Goal: Communication & Community: Participate in discussion

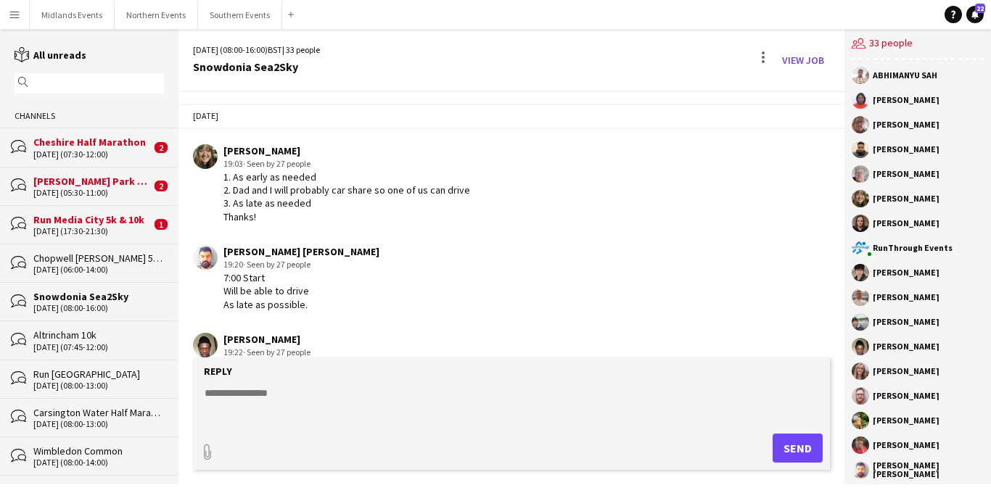
scroll to position [2545, 0]
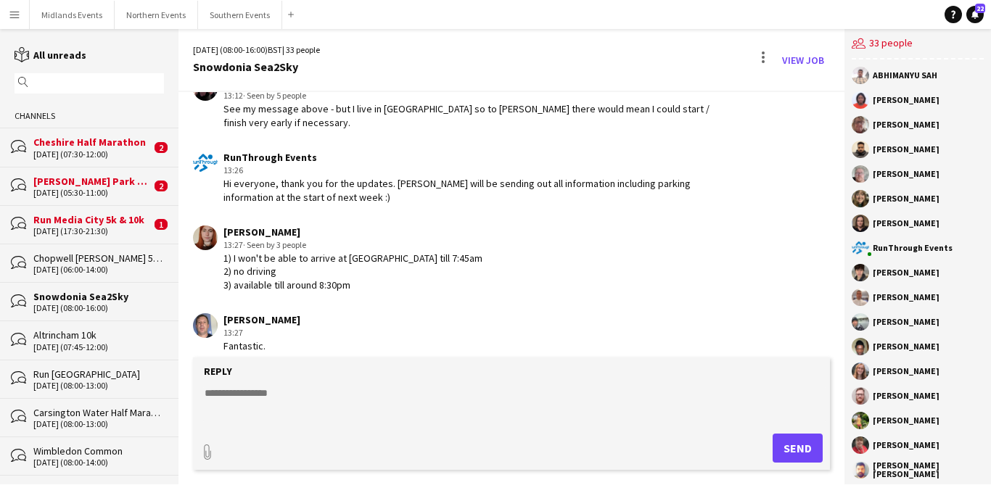
click at [121, 149] on div "[DATE] (07:30-12:00)" at bounding box center [91, 154] width 117 height 10
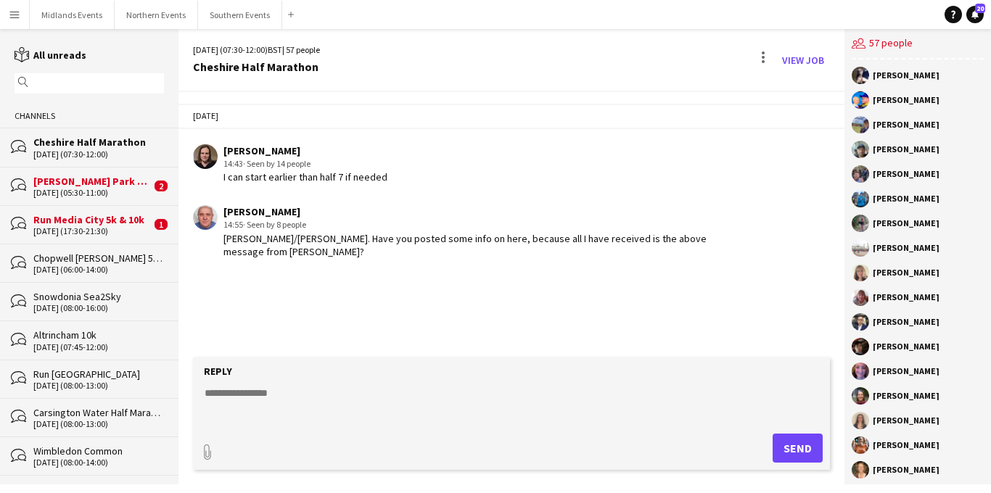
click at [271, 388] on textarea at bounding box center [514, 405] width 623 height 38
type textarea "**********"
click at [790, 446] on button "Send" at bounding box center [797, 448] width 50 height 29
click at [90, 14] on button "Midlands Events Close" at bounding box center [72, 15] width 85 height 28
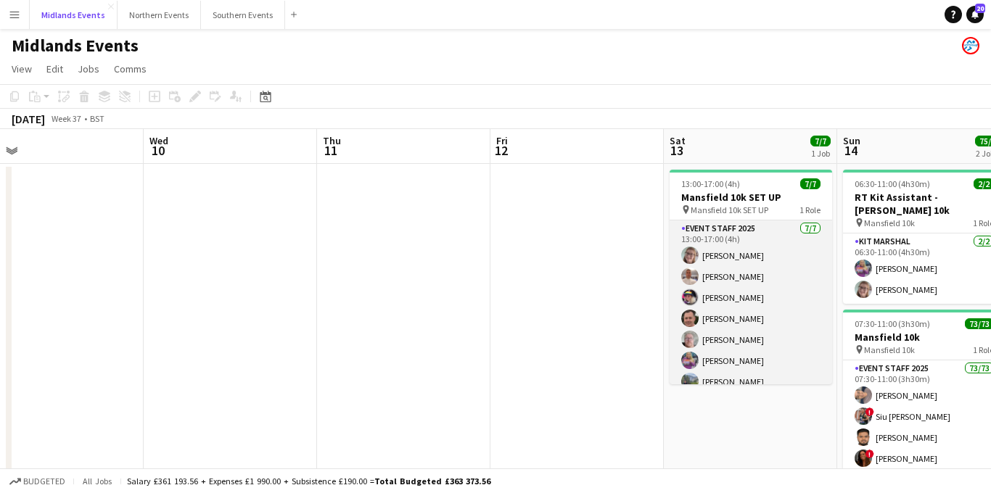
scroll to position [0, 608]
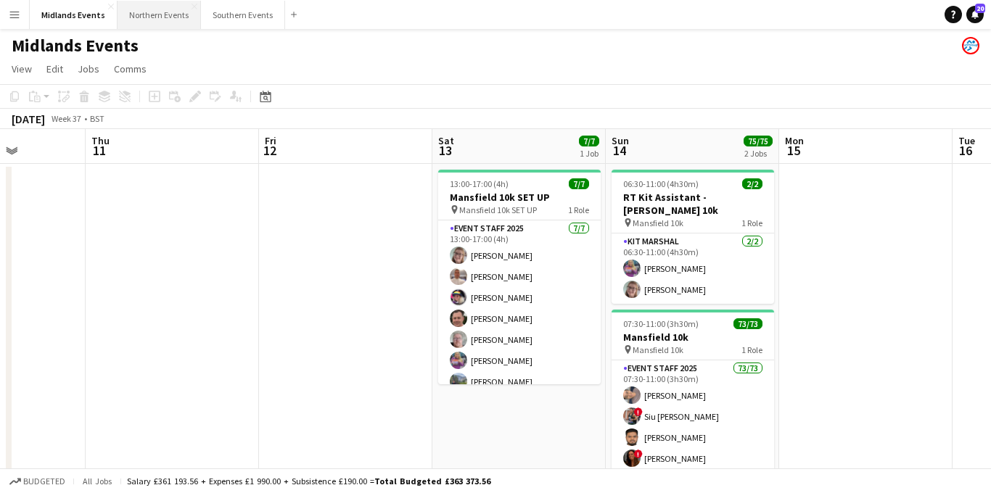
click at [153, 9] on button "Northern Events Close" at bounding box center [158, 15] width 83 height 28
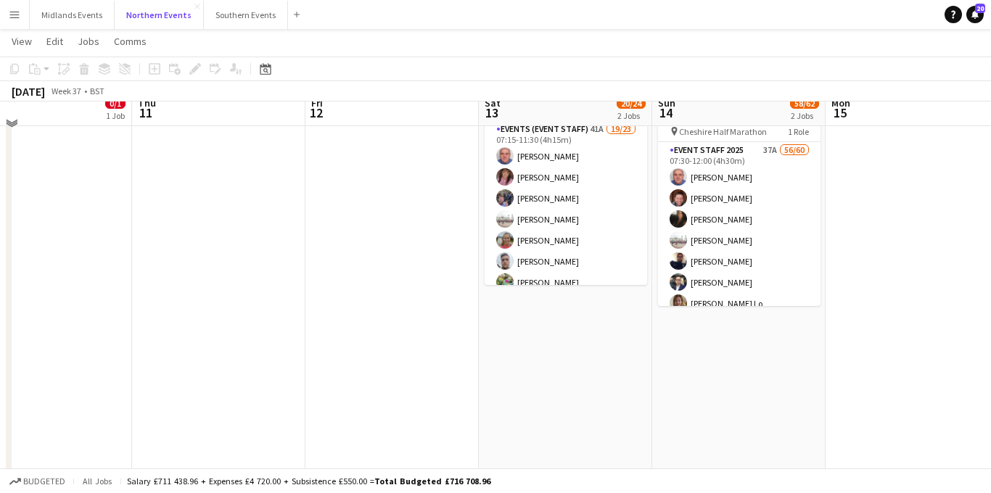
scroll to position [207, 0]
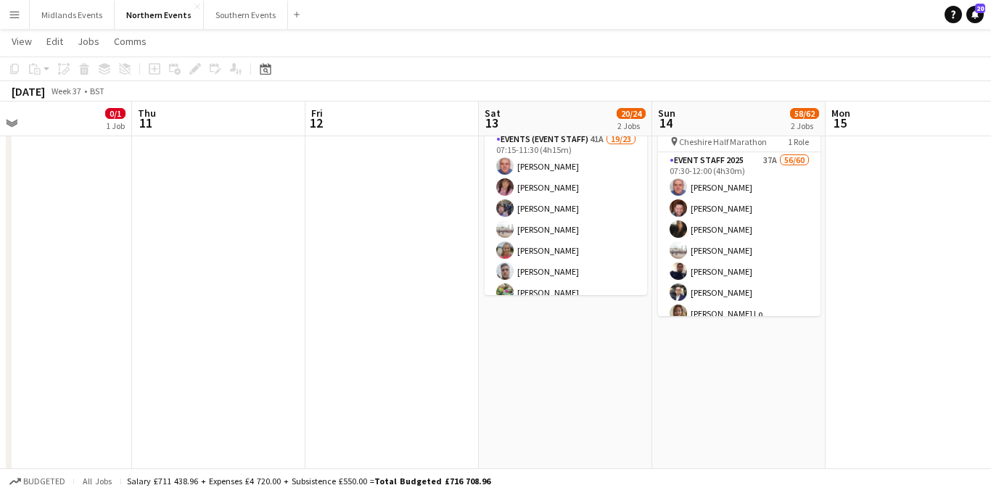
click at [20, 12] on button "Menu" at bounding box center [14, 14] width 29 height 29
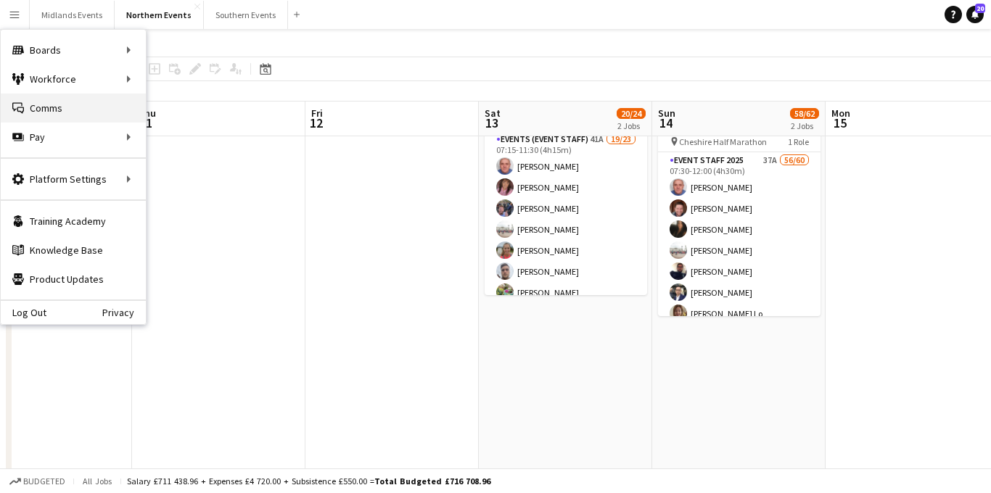
click at [67, 108] on link "Comms Comms" at bounding box center [73, 108] width 145 height 29
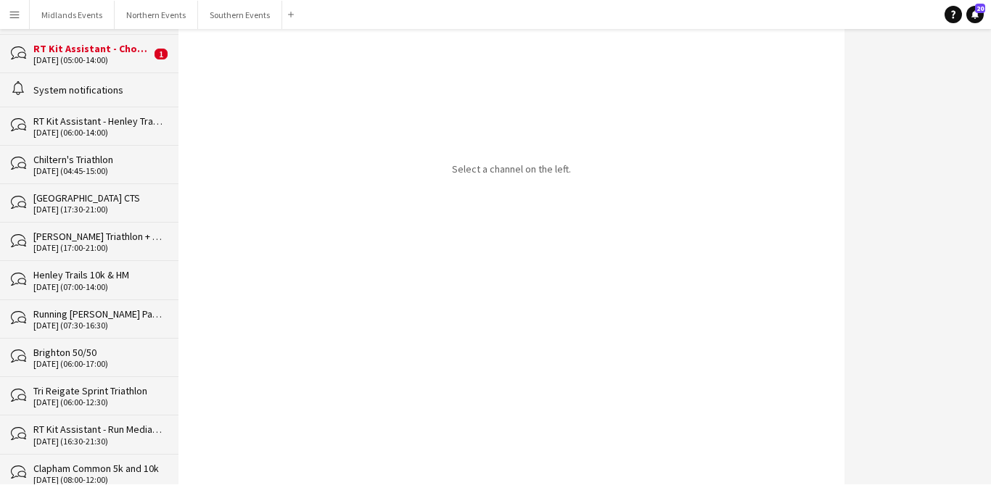
scroll to position [830, 0]
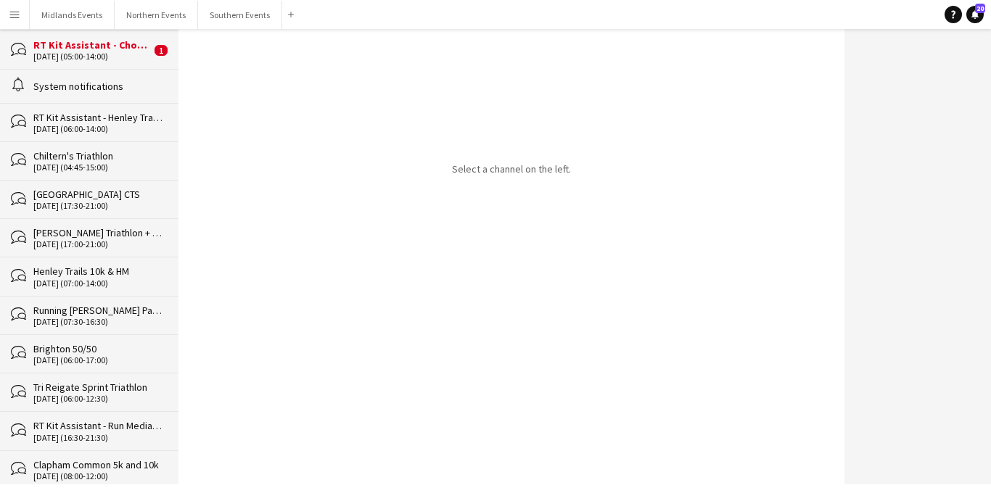
click at [86, 315] on div "Running [PERSON_NAME] Park Races & Duathlon" at bounding box center [98, 310] width 131 height 13
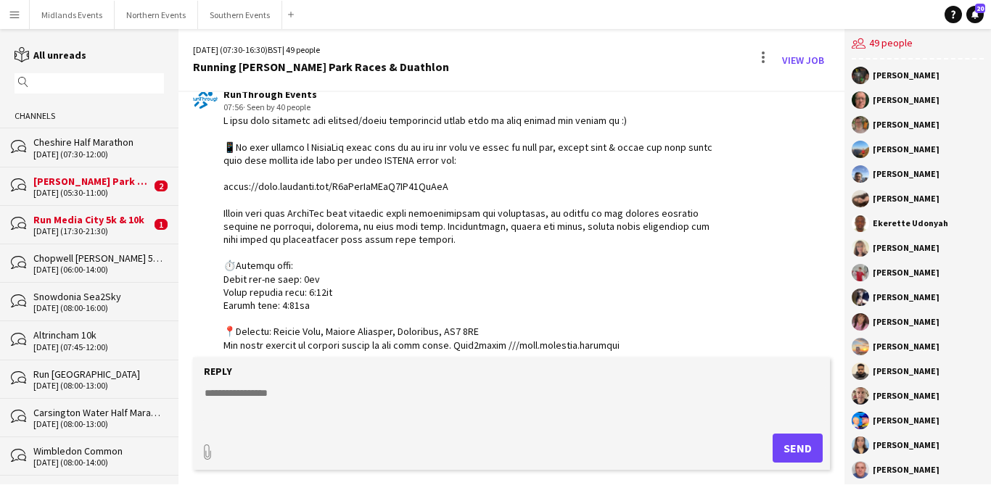
scroll to position [1044, 0]
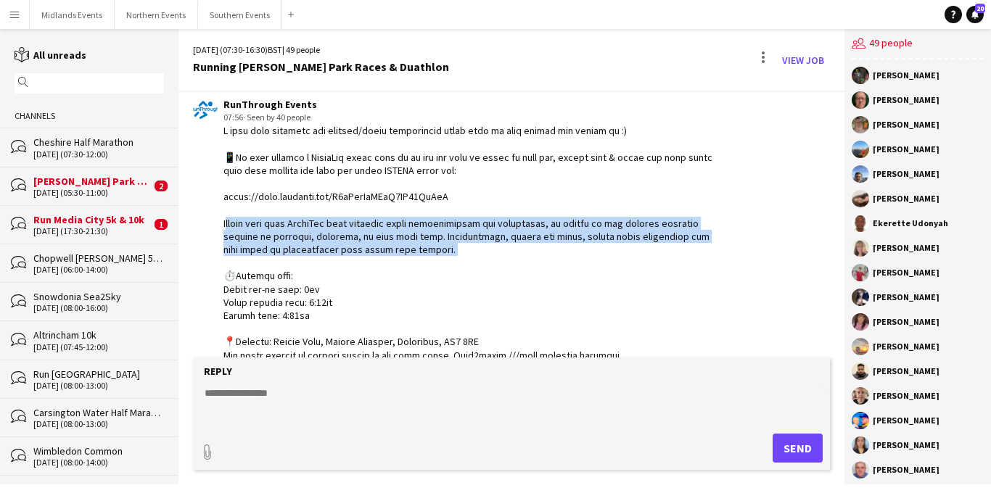
drag, startPoint x: 236, startPoint y: 244, endPoint x: 218, endPoint y: 220, distance: 29.4
copy div "lease note this WhatsApp chat includes other organisations and volunteers, so p…"
click at [96, 133] on div "bubbles Cheshire Half Marathon [DATE] (07:30-12:00)" at bounding box center [89, 147] width 178 height 38
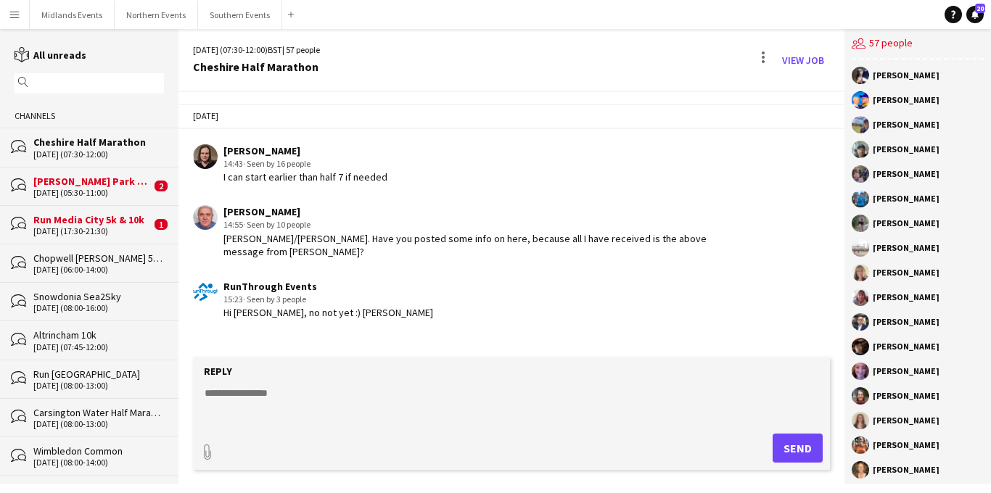
click at [227, 387] on textarea at bounding box center [514, 405] width 623 height 38
paste textarea "**********"
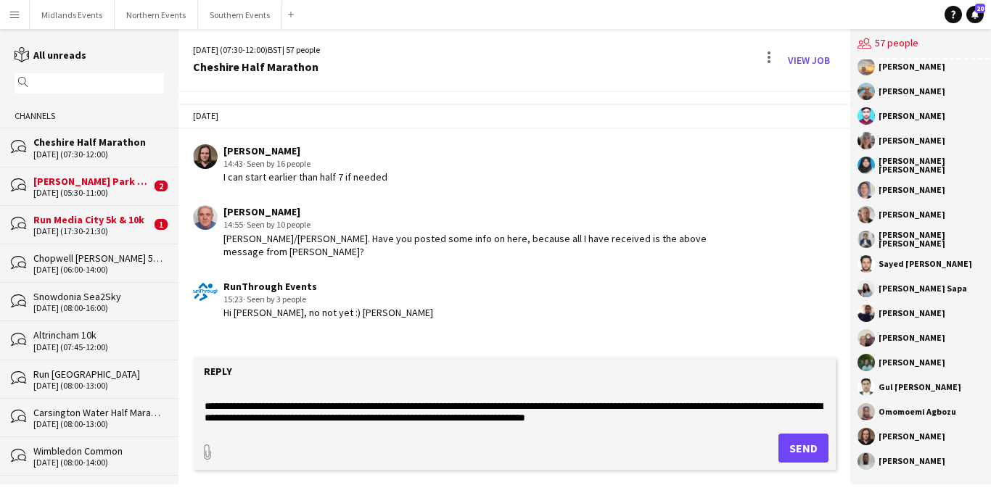
scroll to position [828, 0]
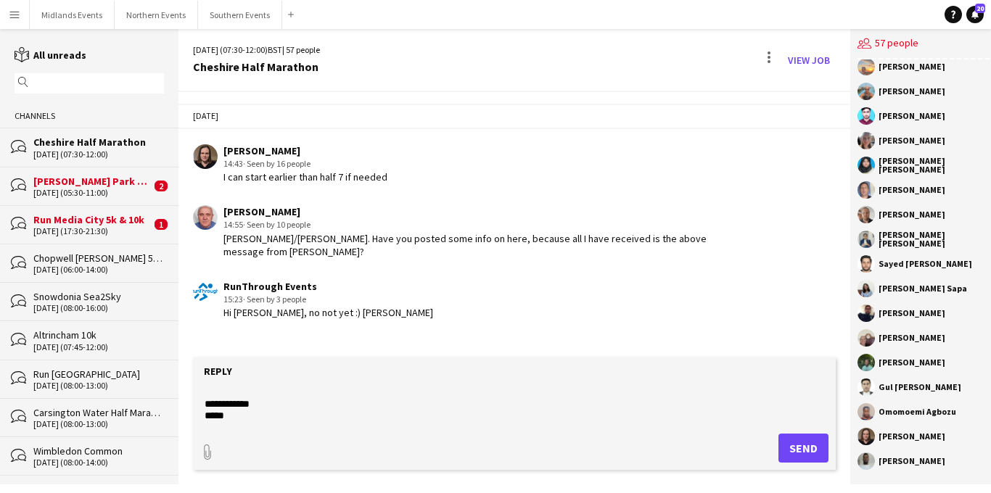
type textarea "**********"
click at [786, 444] on button "Send" at bounding box center [803, 448] width 50 height 29
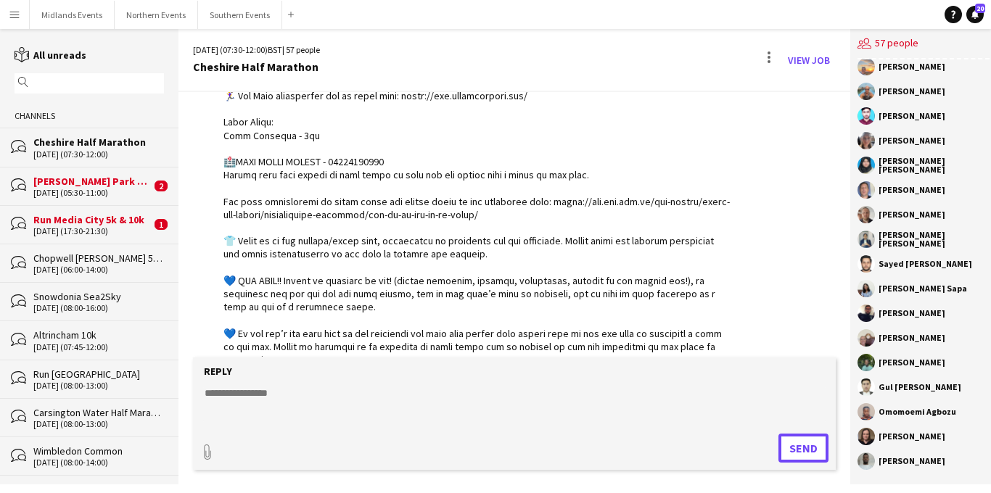
scroll to position [1058, 0]
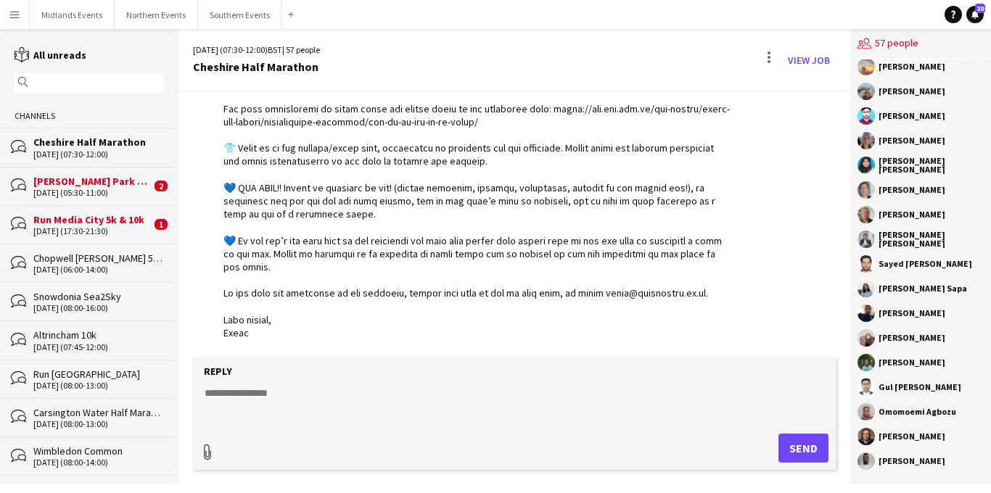
type input "**********"
click at [770, 444] on span "Upload Upload" at bounding box center [785, 446] width 63 height 17
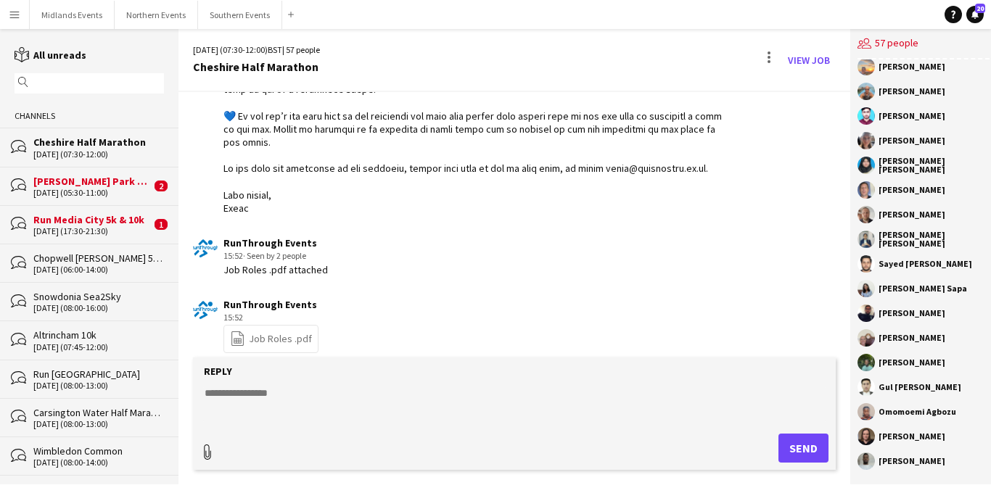
type input "**********"
click at [756, 438] on app-icon "Upload" at bounding box center [764, 446] width 21 height 17
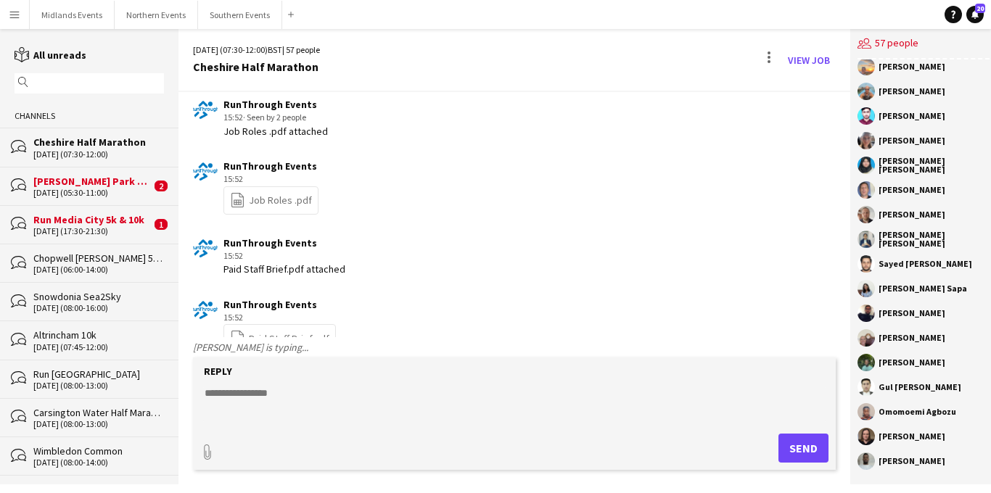
scroll to position [1355, 0]
